Goal: Register for event/course

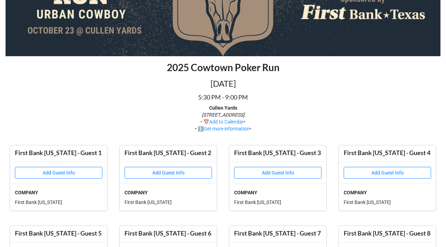
scroll to position [86, 0]
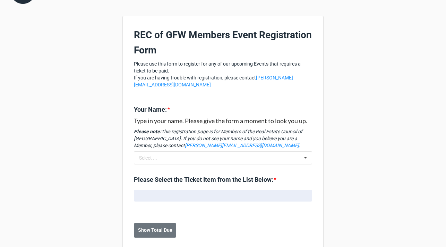
scroll to position [36, 0]
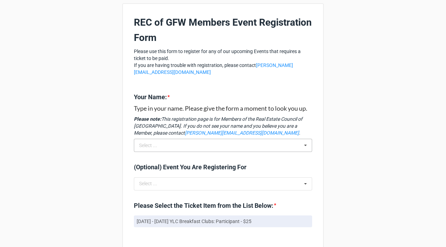
click at [171, 150] on div "Select ... No results found." at bounding box center [223, 145] width 178 height 13
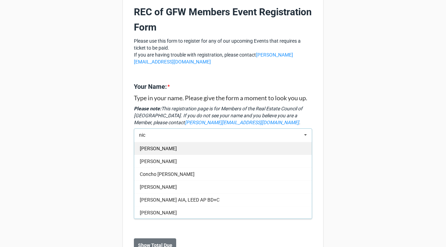
scroll to position [49, 0]
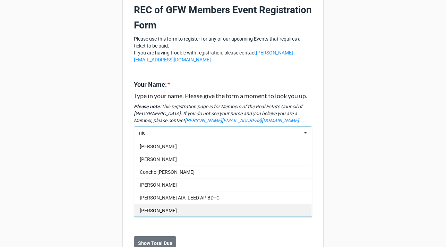
type input "nic"
click at [163, 213] on span "[PERSON_NAME]" at bounding box center [158, 211] width 37 height 6
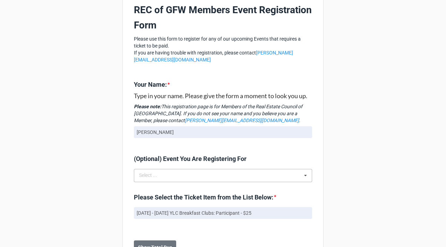
click at [147, 178] on div "Select ..." at bounding box center [152, 175] width 30 height 8
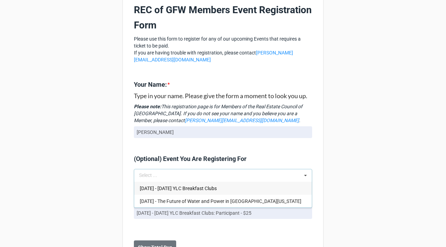
click at [150, 187] on span "[DATE] - [DATE] YLC Breakfast Clubs" at bounding box center [178, 189] width 77 height 6
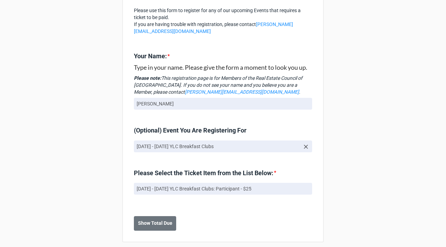
scroll to position [83, 0]
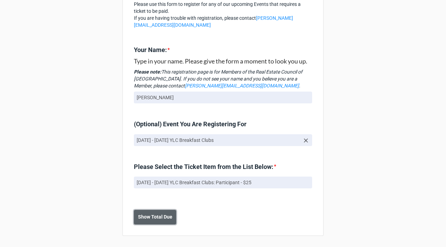
click at [148, 216] on b "Show Total Due" at bounding box center [155, 216] width 34 height 7
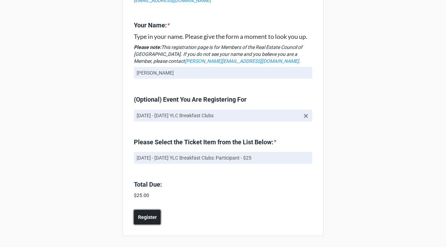
click at [149, 216] on b "Register" at bounding box center [147, 217] width 19 height 7
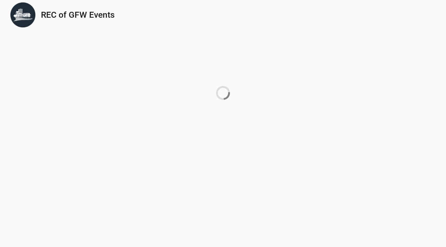
scroll to position [0, 0]
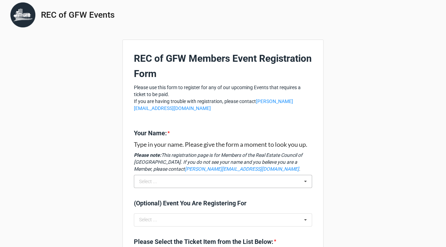
click at [199, 181] on div "Select ... No results found." at bounding box center [223, 181] width 178 height 13
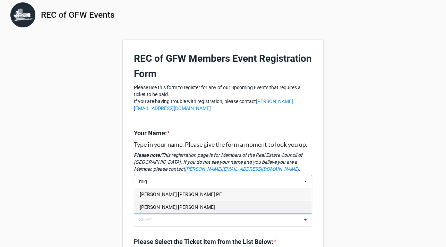
type input "mig"
click at [184, 210] on span "Miguel Angel Segovia" at bounding box center [177, 207] width 75 height 6
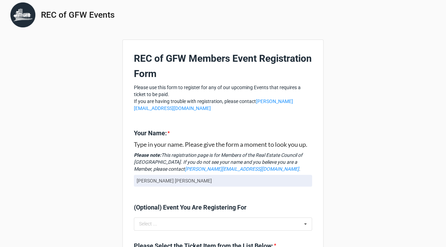
scroll to position [15, 0]
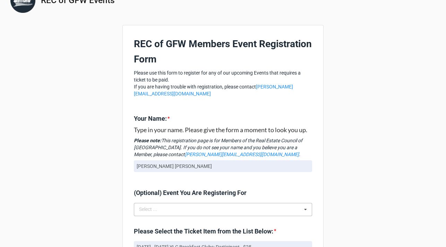
click at [171, 209] on div "Select ... No results found." at bounding box center [223, 209] width 178 height 13
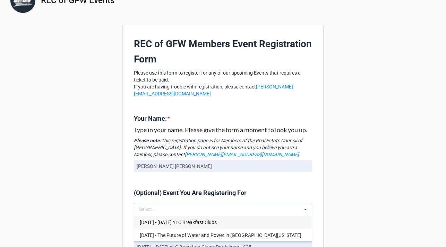
click at [163, 224] on span "Sep 21 2025 - 2025 YLC Breakfast Clubs" at bounding box center [178, 223] width 77 height 6
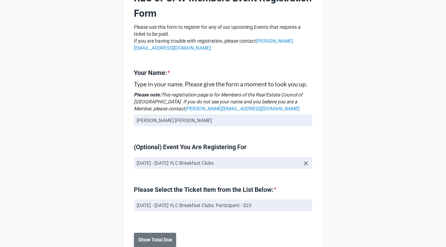
scroll to position [83, 0]
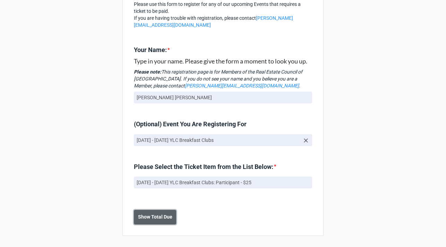
click at [153, 213] on button "Show Total Due" at bounding box center [155, 217] width 42 height 15
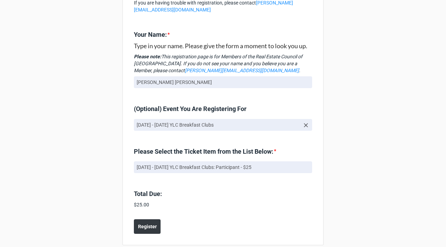
scroll to position [107, 0]
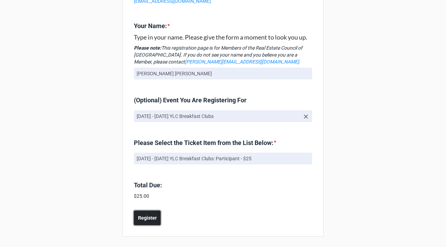
click at [147, 215] on b "Register" at bounding box center [147, 218] width 19 height 7
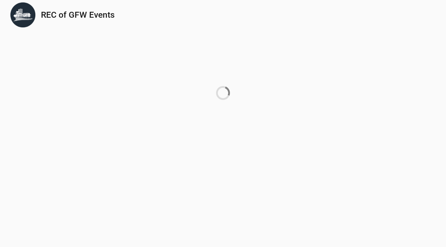
scroll to position [0, 0]
